Goal: Navigation & Orientation: Find specific page/section

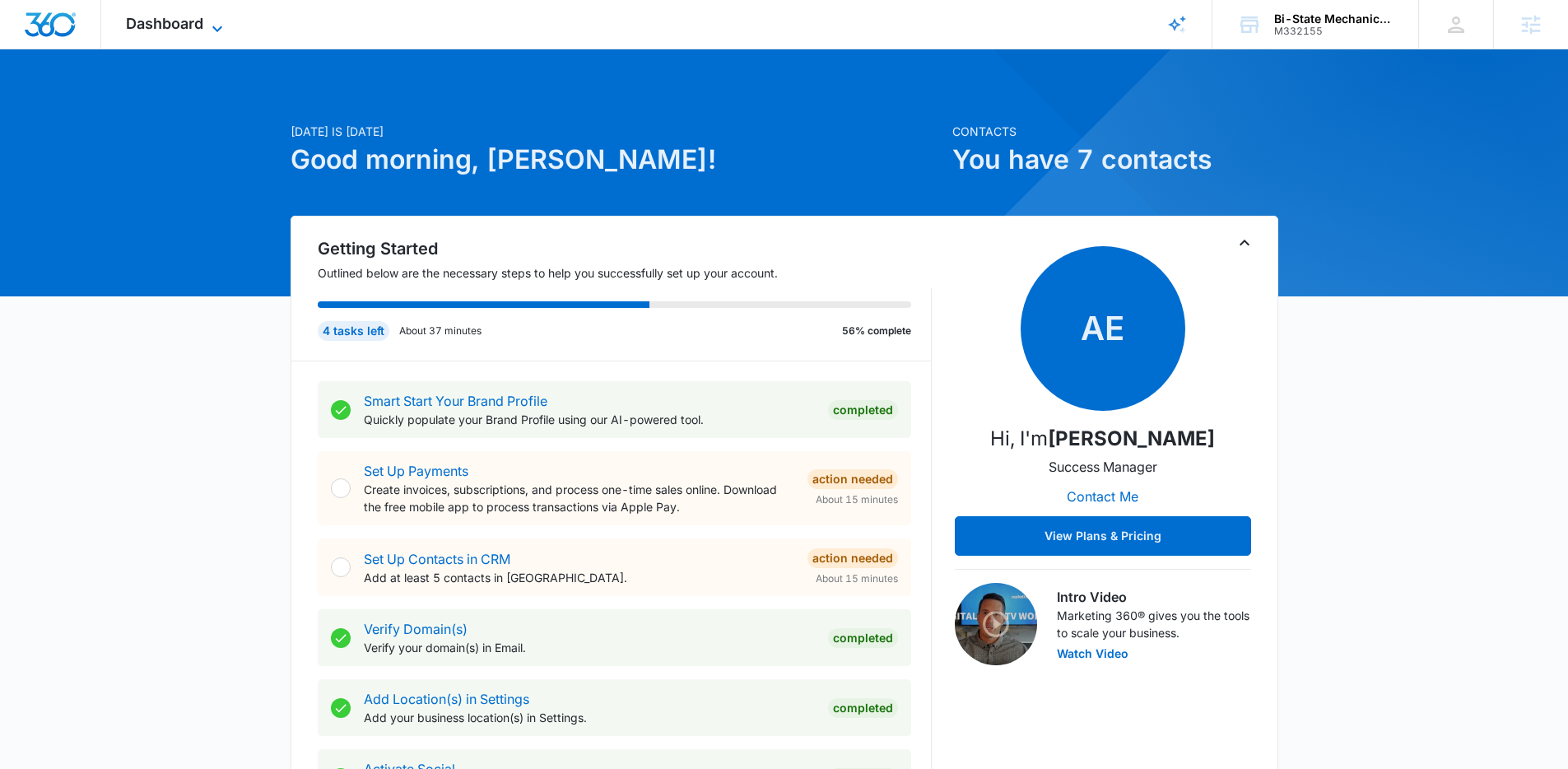
click at [176, 31] on span "Dashboard" at bounding box center [164, 24] width 78 height 17
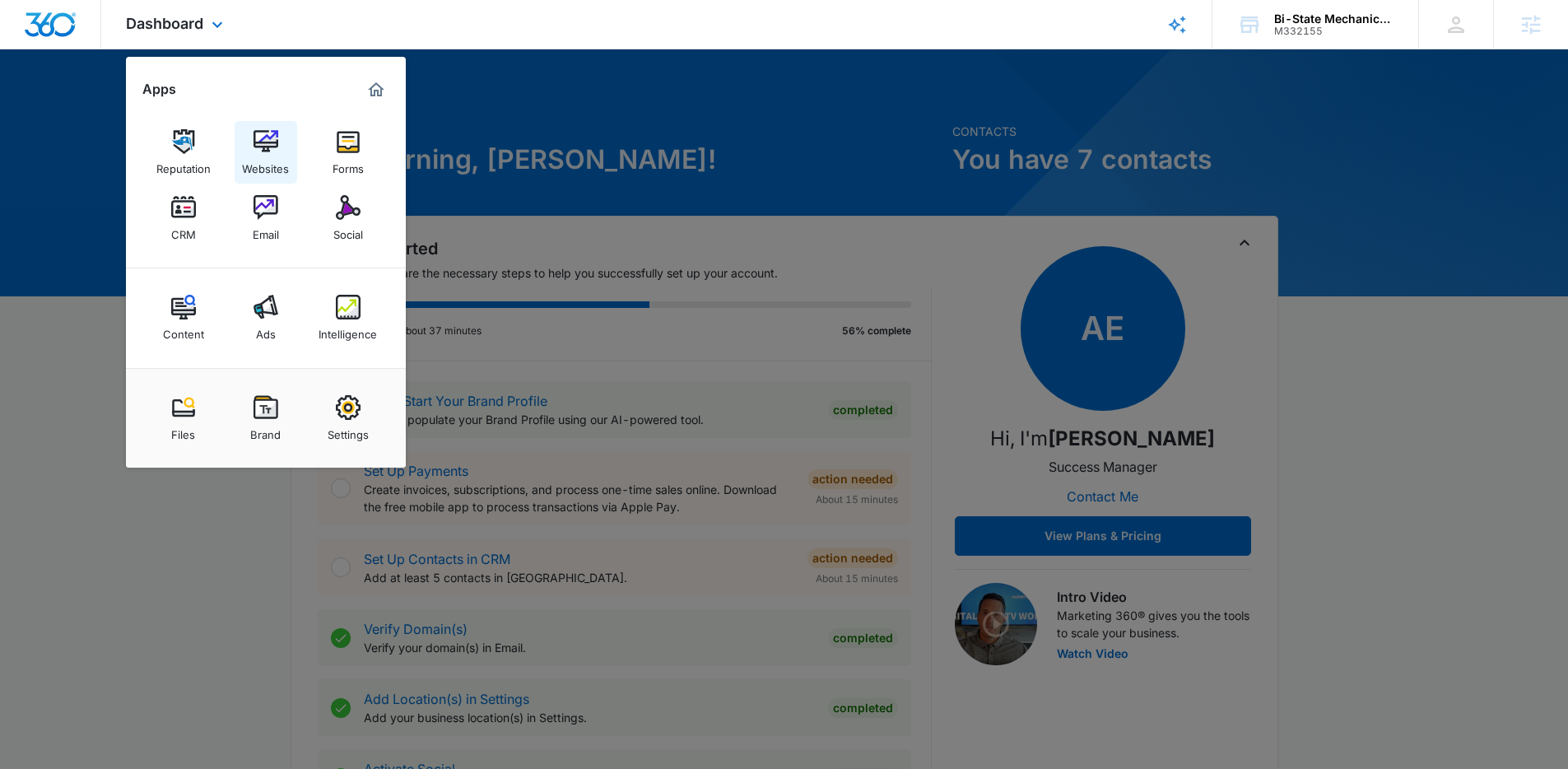
click at [266, 137] on img at bounding box center [266, 141] width 24 height 24
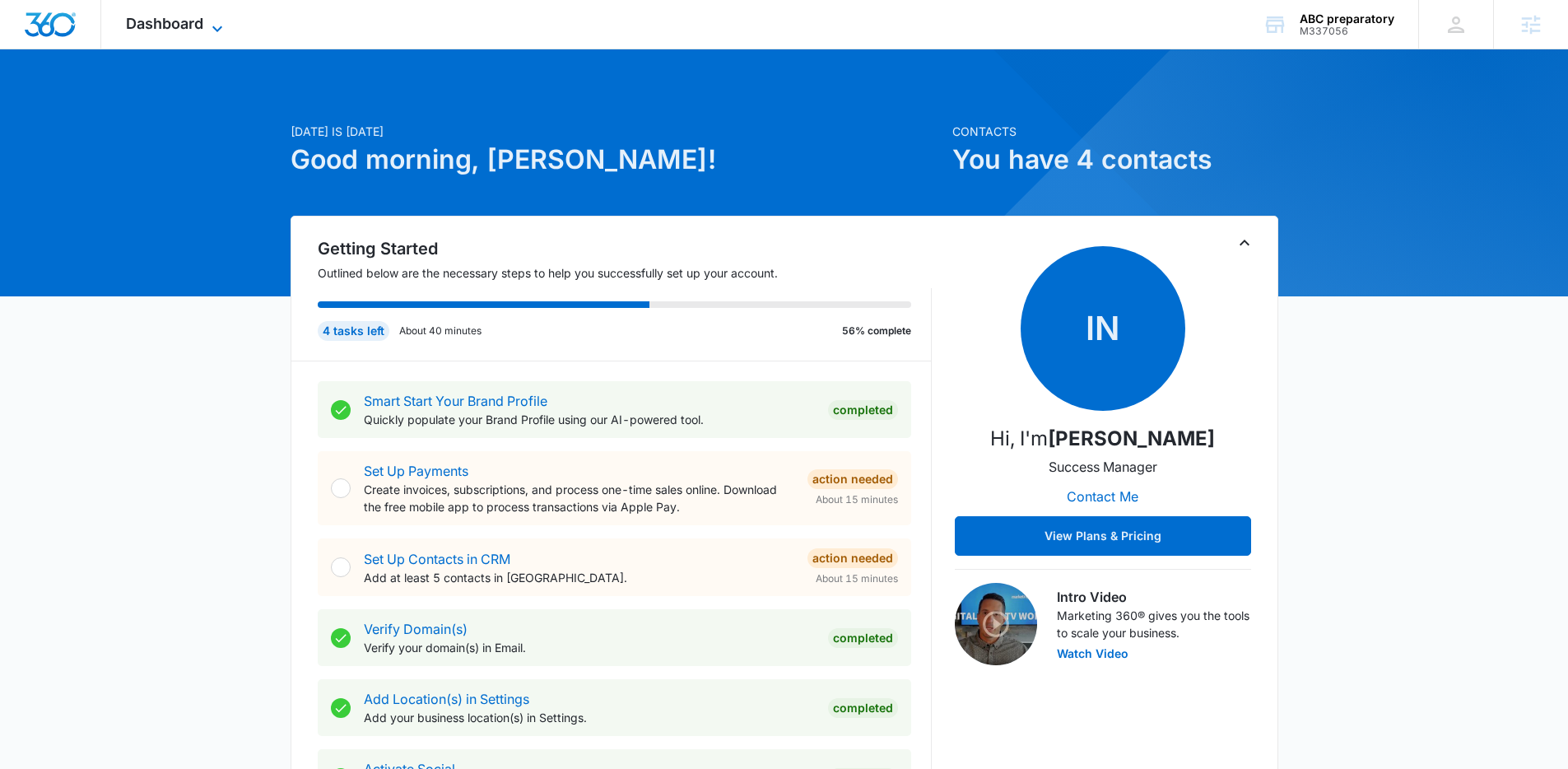
click at [190, 24] on span "Dashboard" at bounding box center [164, 24] width 78 height 17
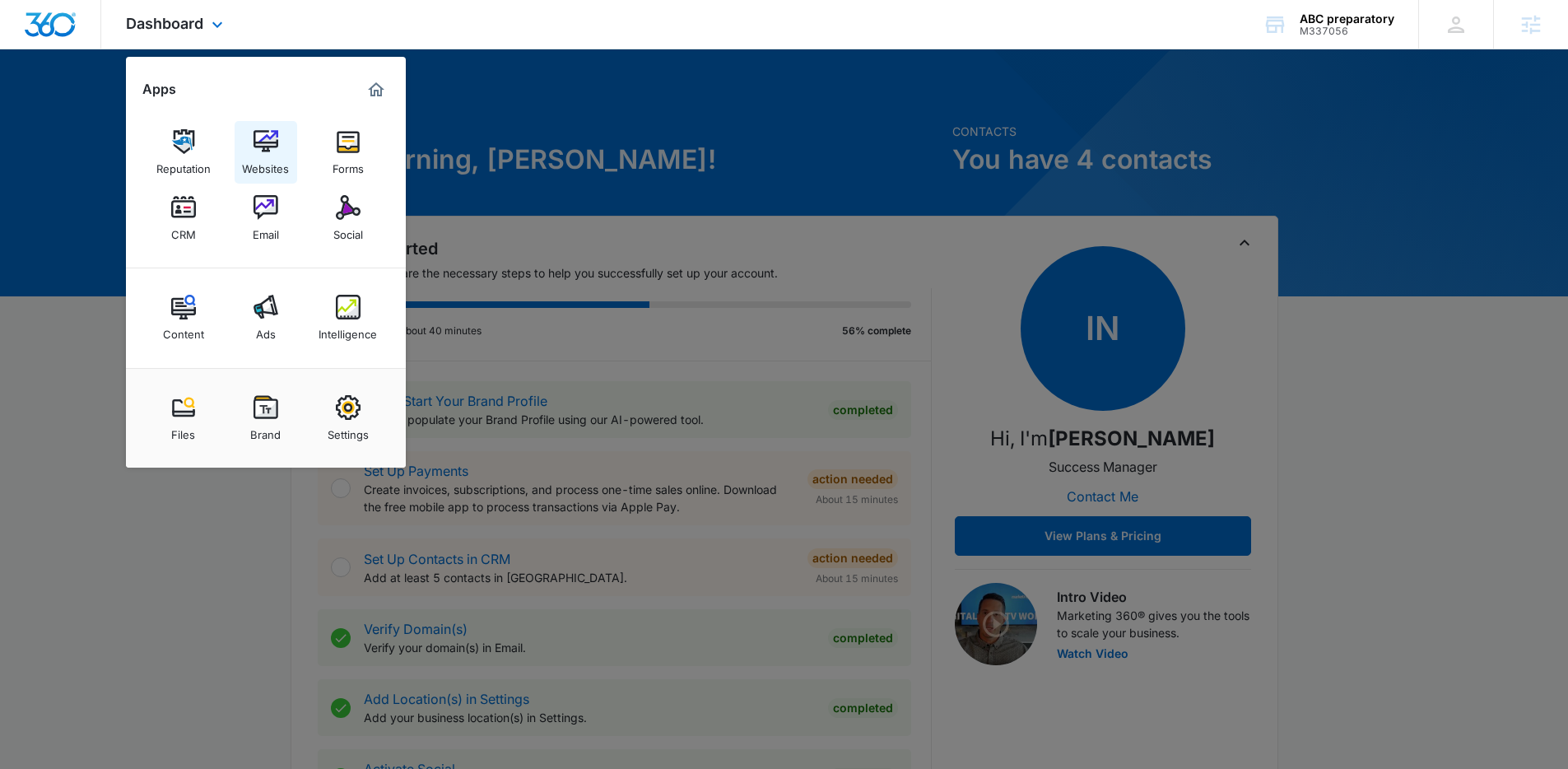
click at [270, 148] on img at bounding box center [266, 141] width 24 height 24
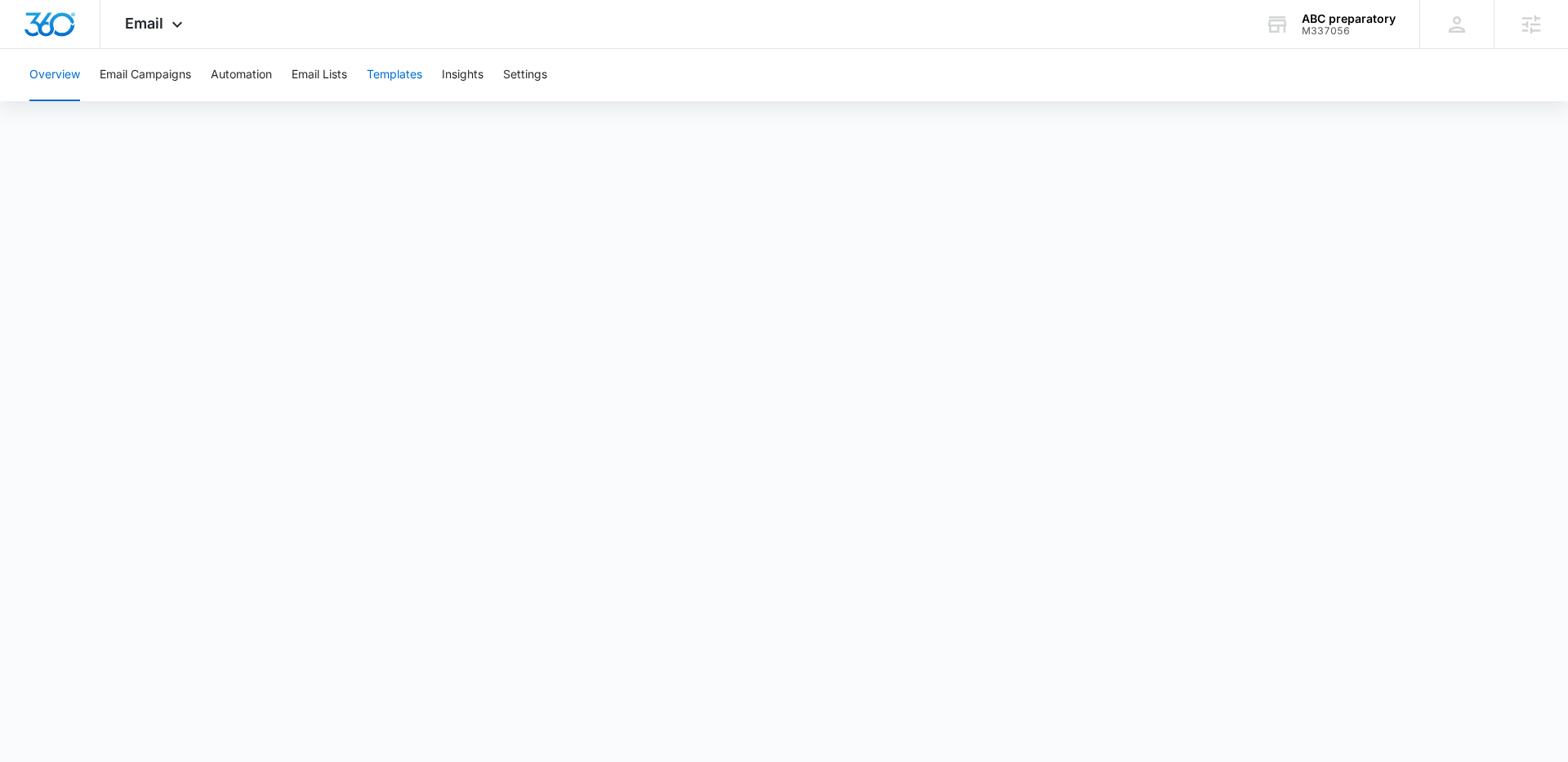
click at [391, 80] on button "Templates" at bounding box center [395, 75] width 55 height 52
click at [236, 74] on button "Automation" at bounding box center [241, 75] width 61 height 52
click at [380, 74] on button "Templates" at bounding box center [395, 75] width 55 height 52
click at [160, 75] on button "Email Campaigns" at bounding box center [145, 75] width 92 height 52
click at [150, 22] on span "Email" at bounding box center [144, 23] width 38 height 17
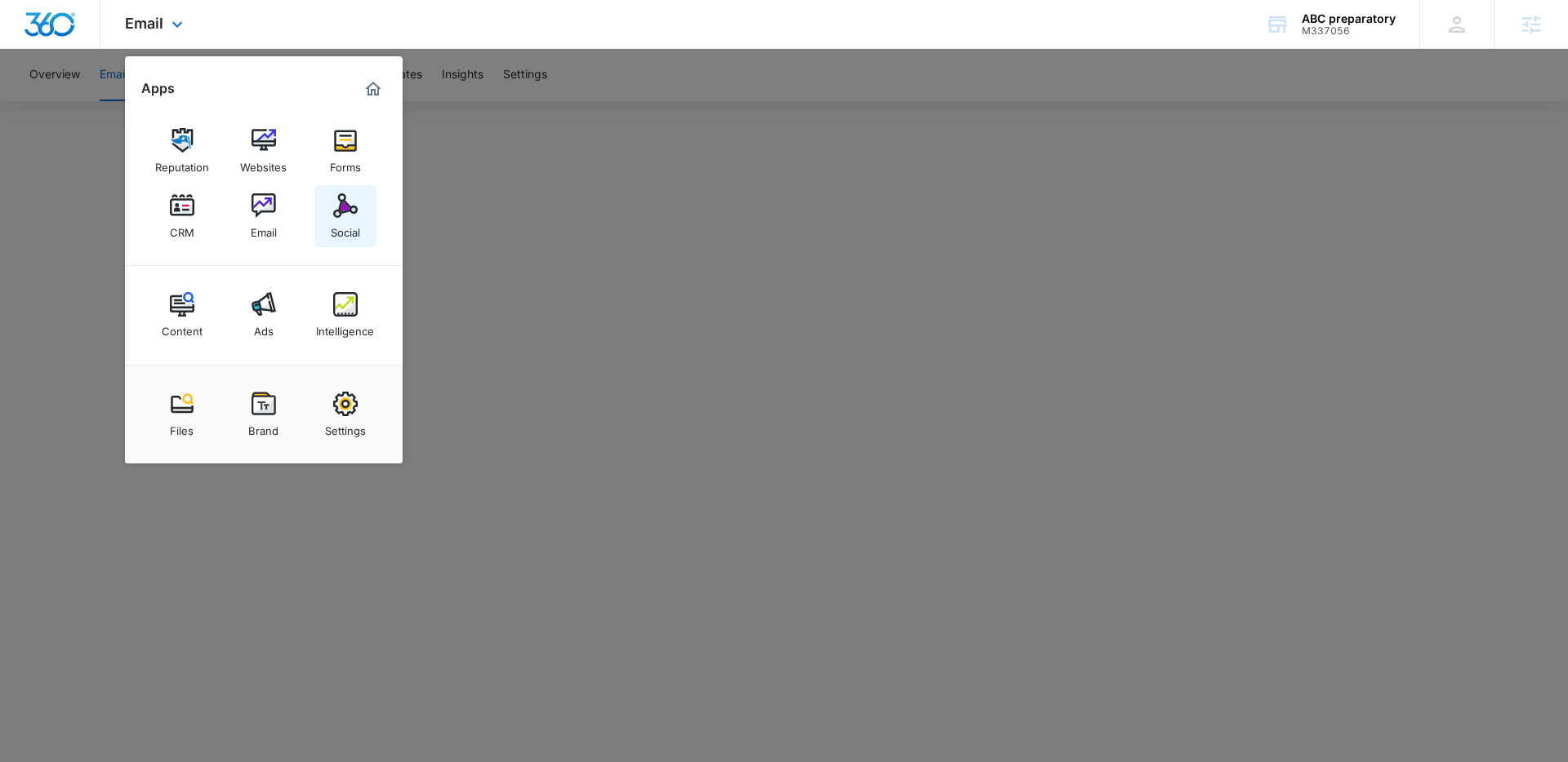
click at [344, 197] on img at bounding box center [345, 206] width 24 height 24
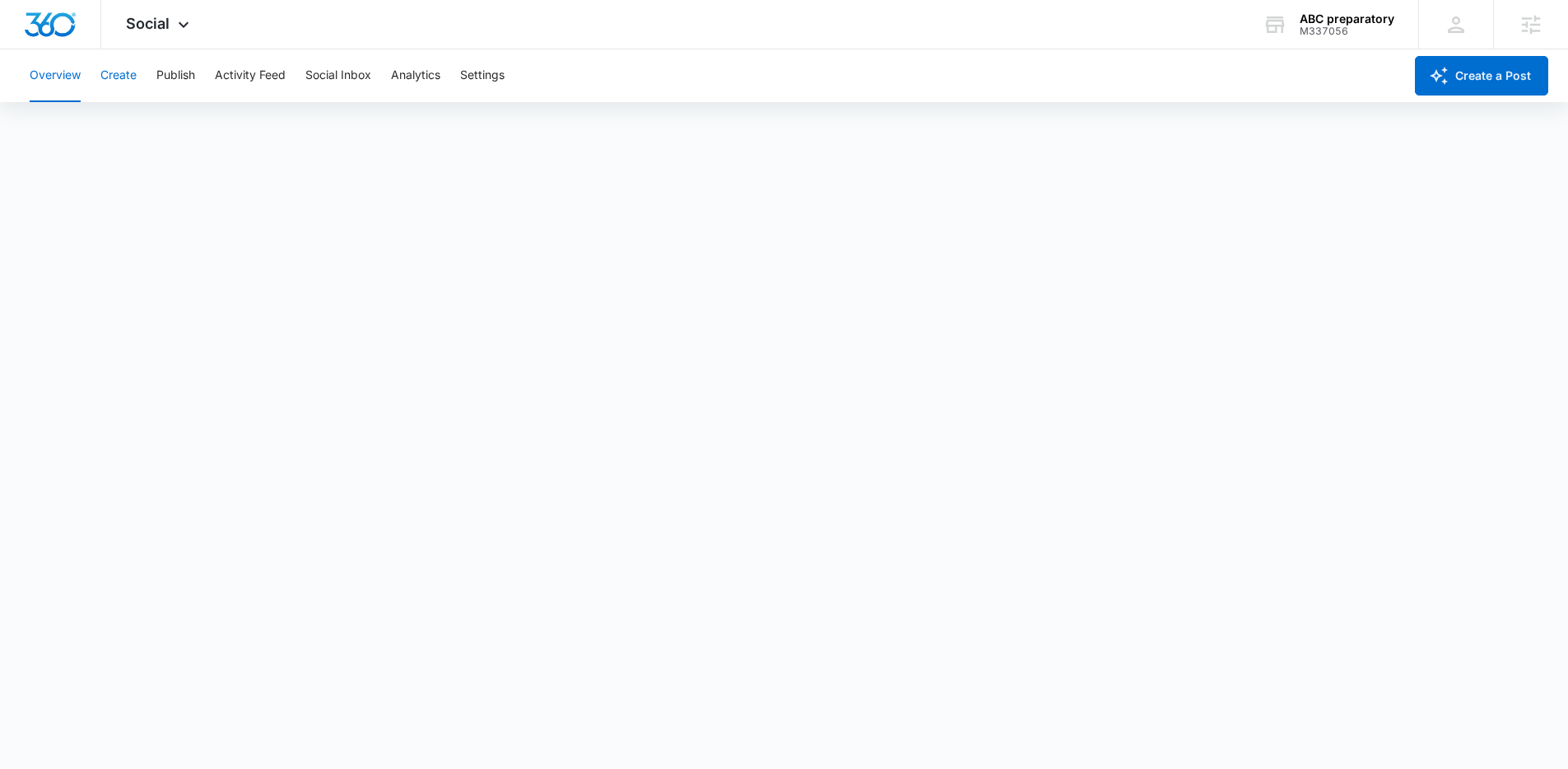
click at [120, 80] on button "Create" at bounding box center [119, 76] width 37 height 52
click at [168, 78] on button "Publish" at bounding box center [175, 76] width 38 height 52
click at [126, 141] on button "Schedules" at bounding box center [126, 126] width 56 height 46
click at [113, 74] on button "Create" at bounding box center [119, 76] width 37 height 52
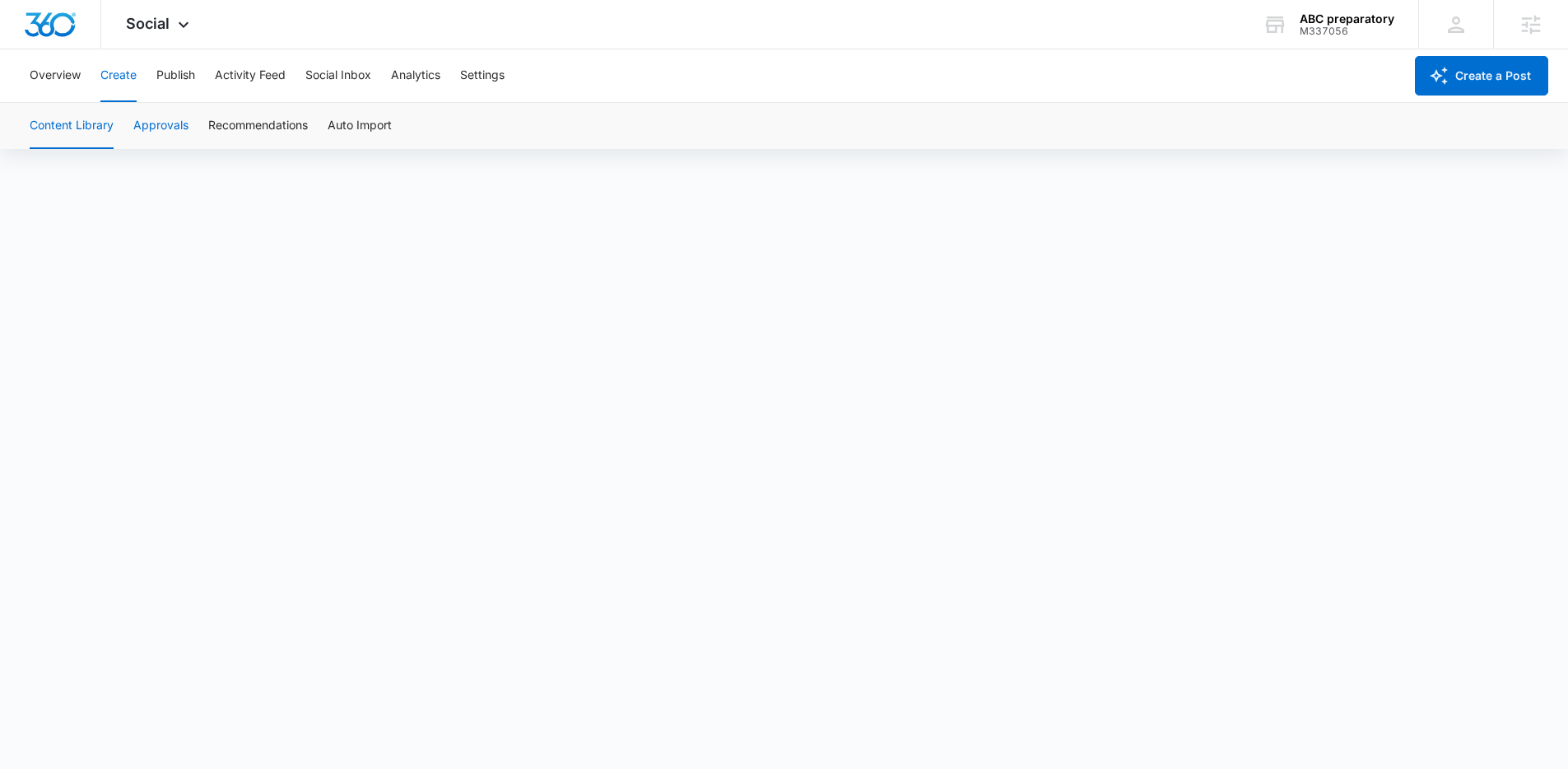
click at [170, 117] on button "Approvals" at bounding box center [161, 126] width 55 height 46
click at [58, 19] on img "Dashboard" at bounding box center [50, 24] width 52 height 24
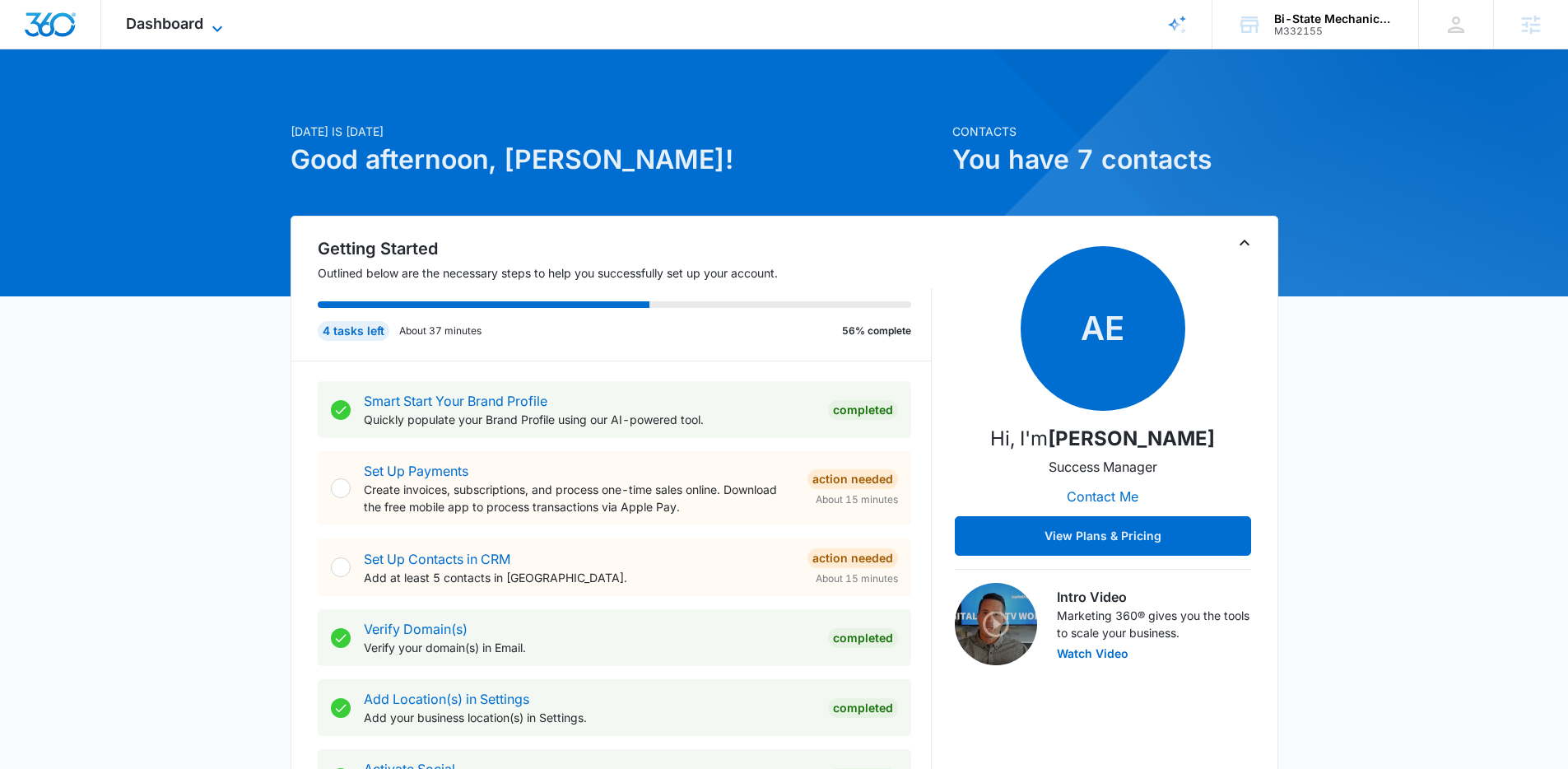
click at [186, 24] on span "Dashboard" at bounding box center [164, 24] width 78 height 17
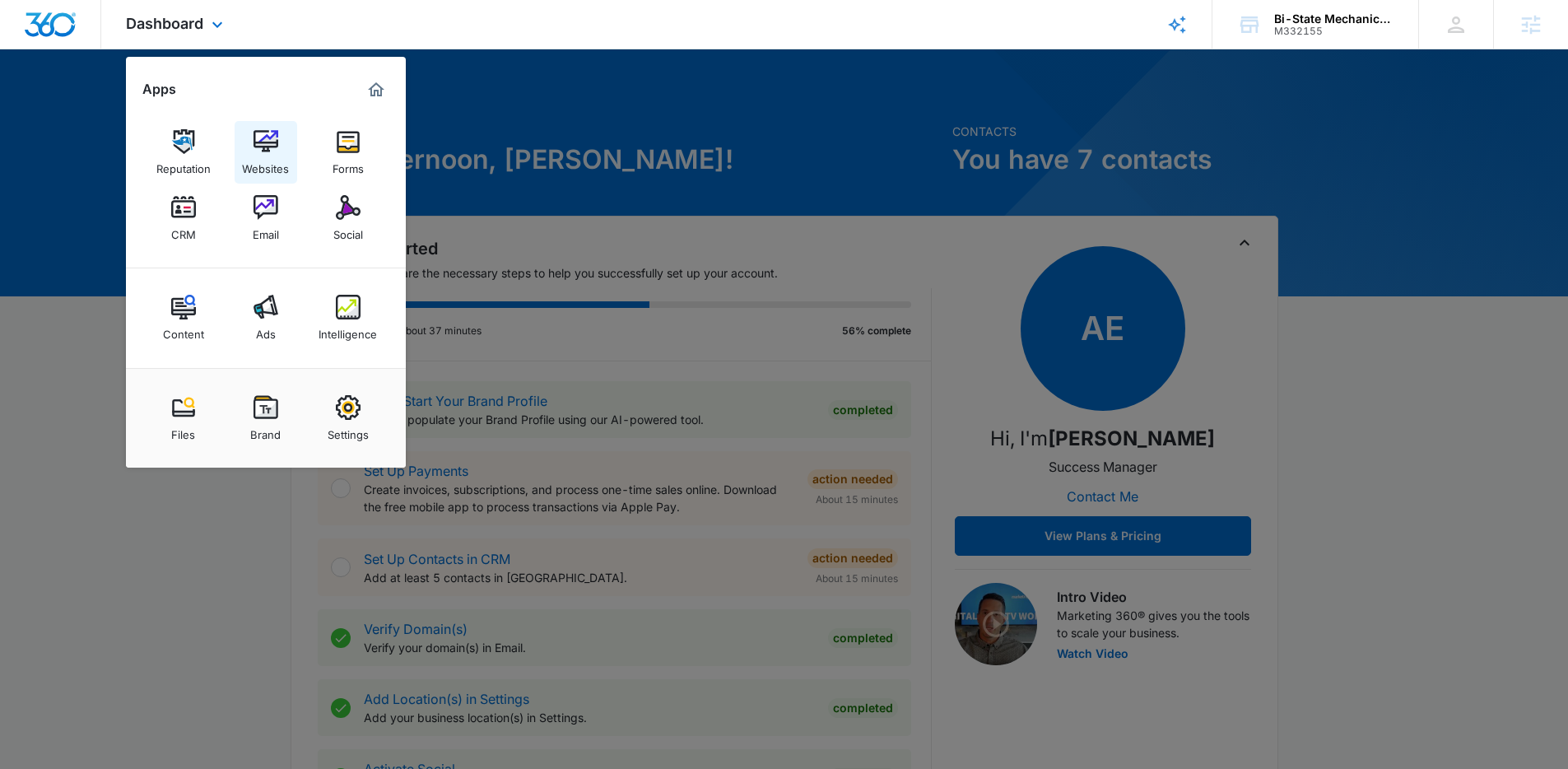
click at [282, 145] on link "Websites" at bounding box center [266, 153] width 63 height 63
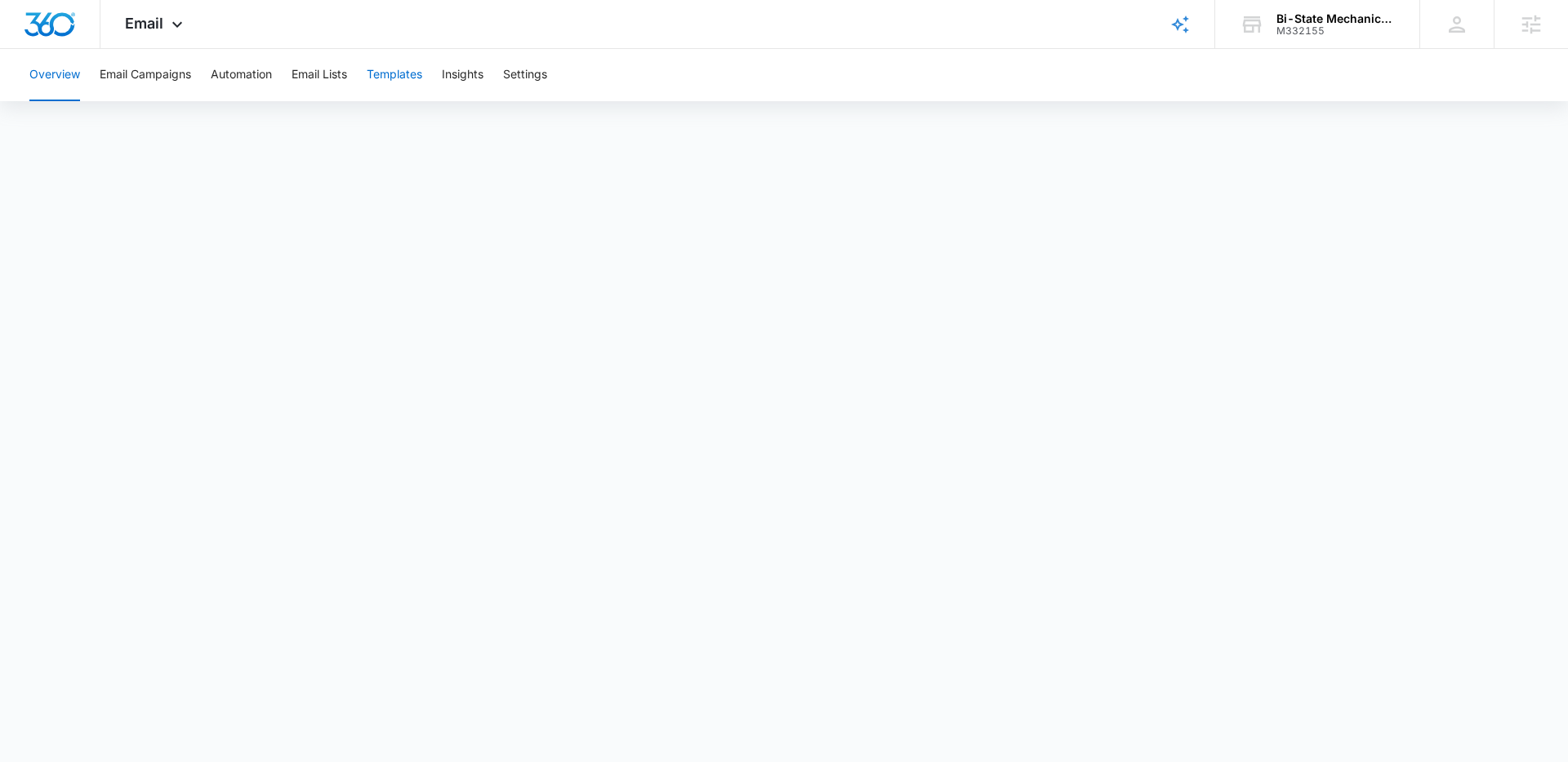
click at [421, 80] on button "Templates" at bounding box center [395, 75] width 55 height 52
